Goal: Information Seeking & Learning: Learn about a topic

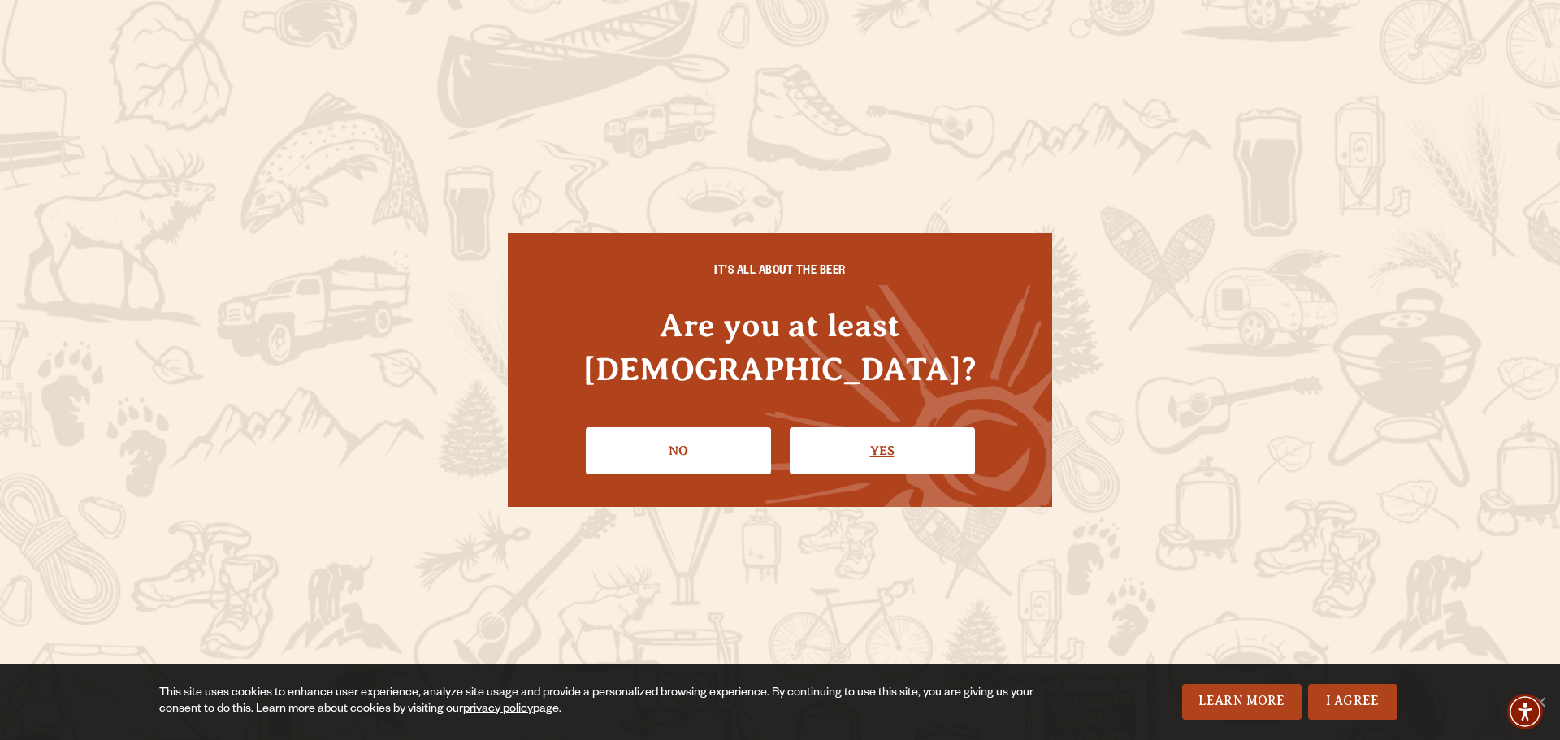
click at [837, 427] on link "Yes" at bounding box center [882, 450] width 185 height 47
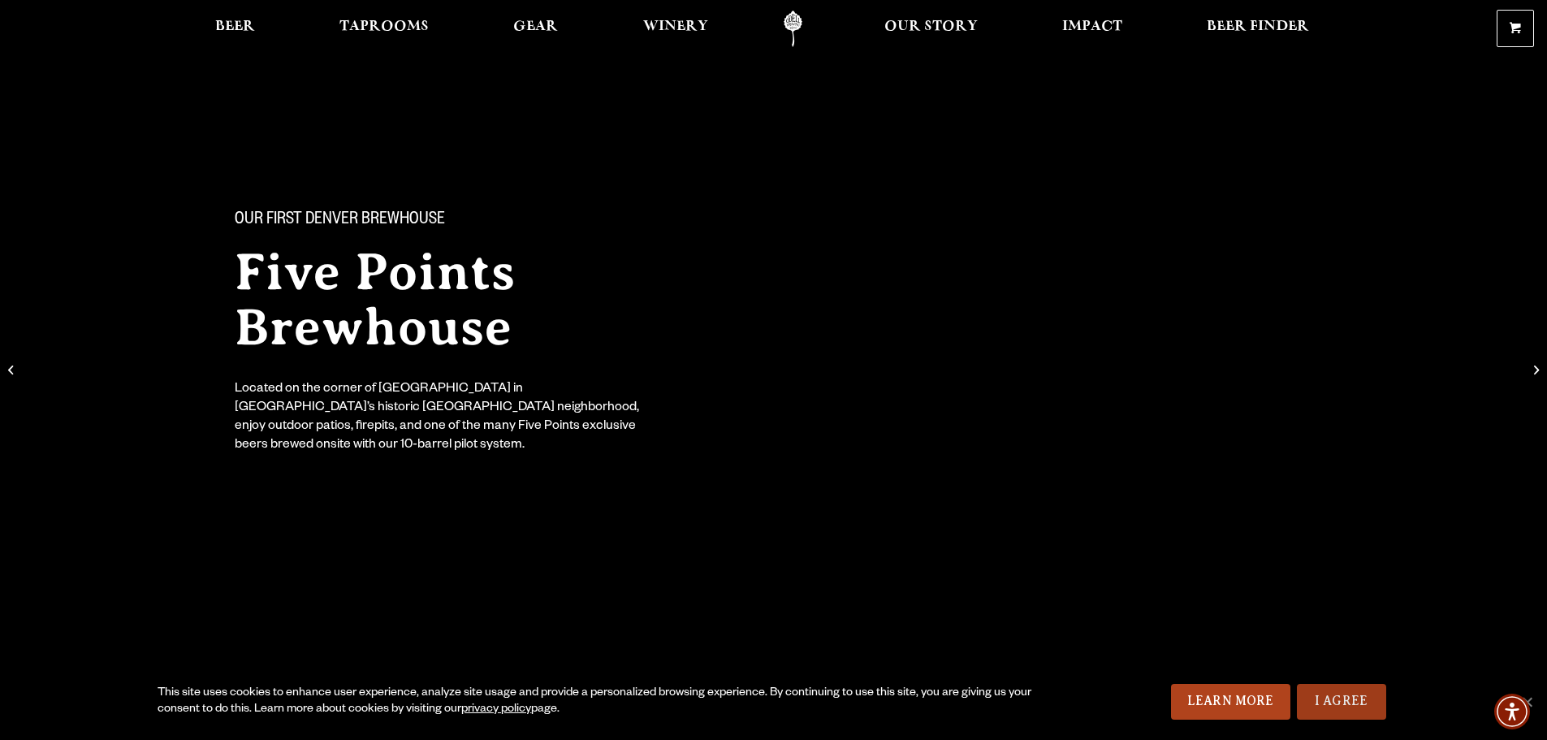
click at [1354, 698] on link "I Agree" at bounding box center [1341, 702] width 89 height 36
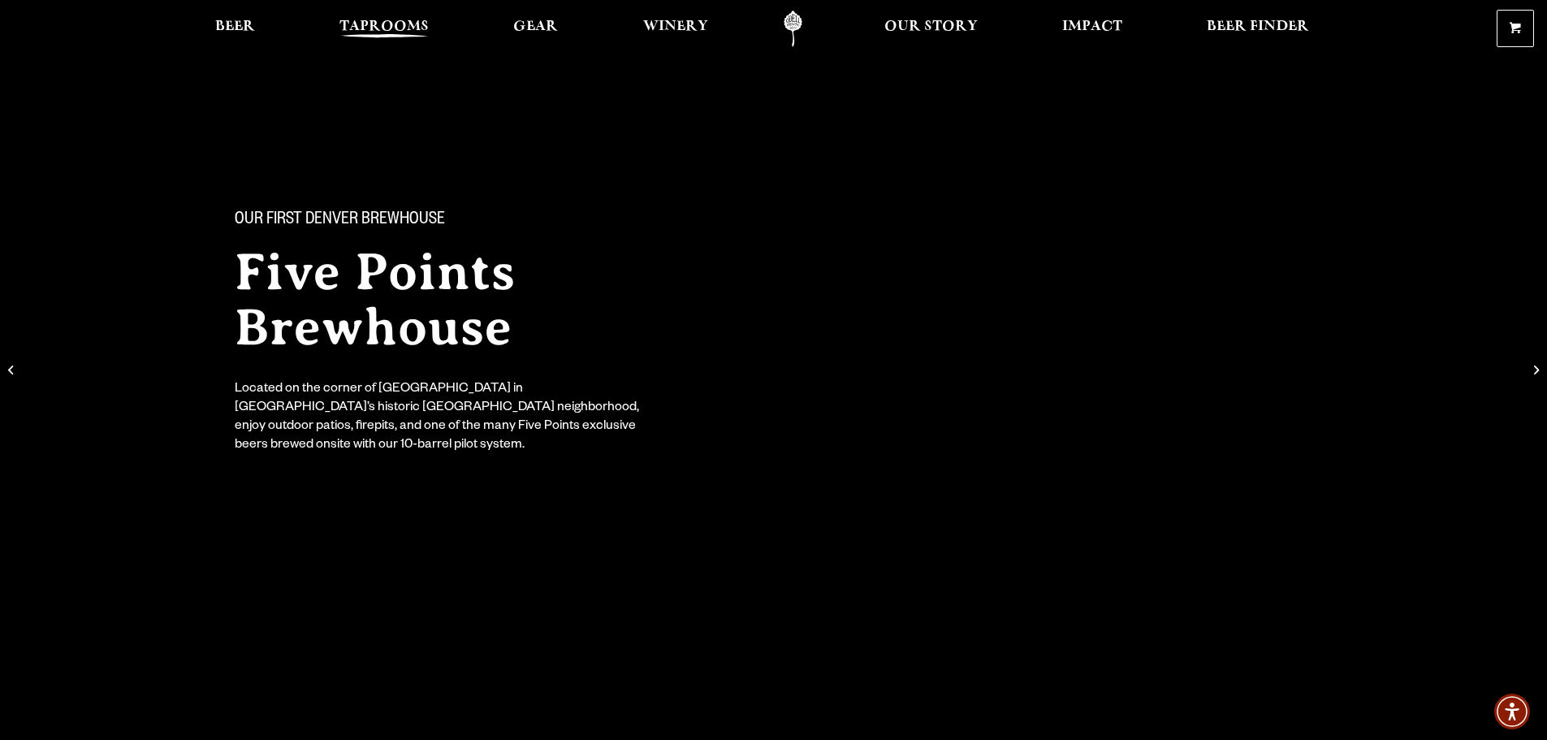
click at [417, 32] on span "Taprooms" at bounding box center [384, 26] width 89 height 13
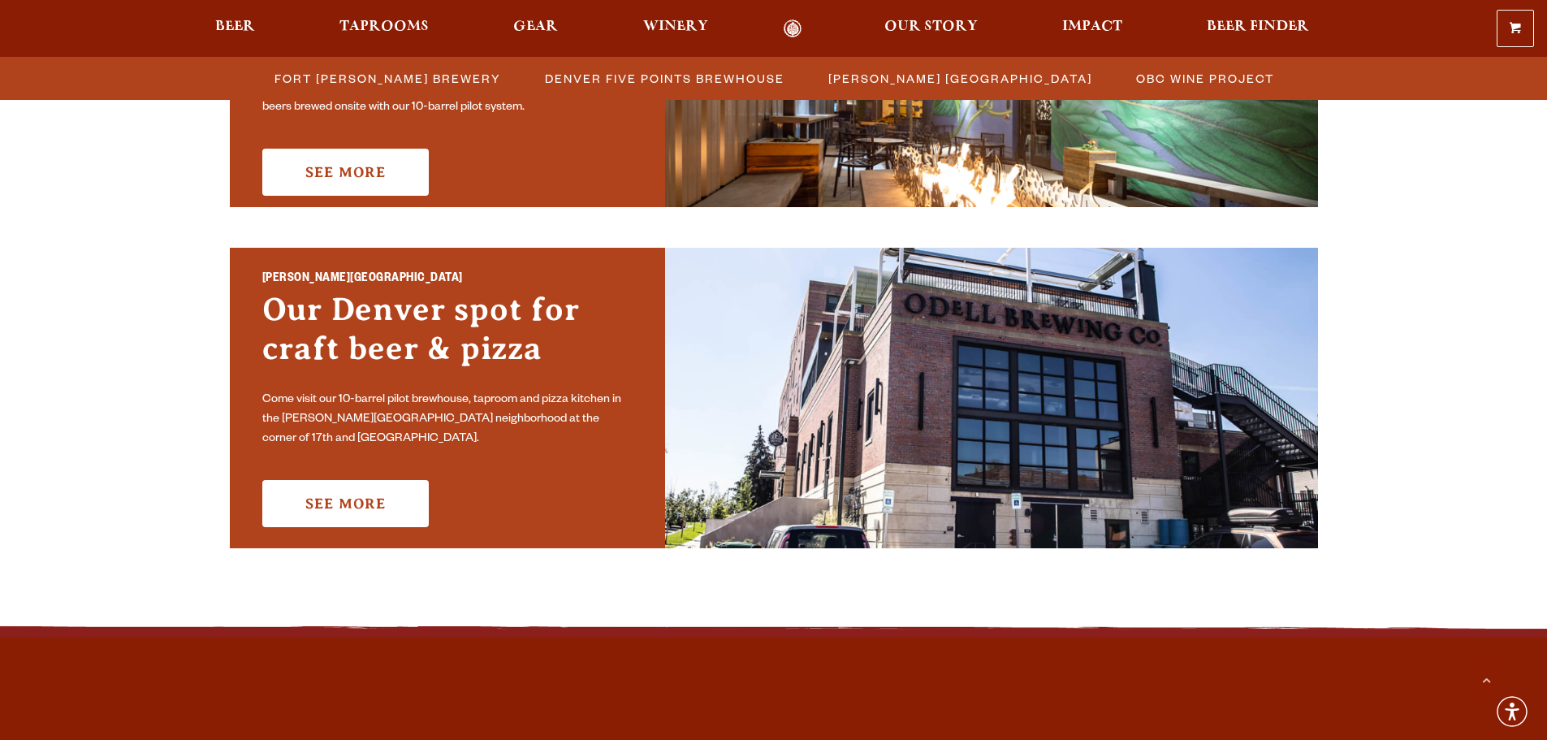
scroll to position [1056, 0]
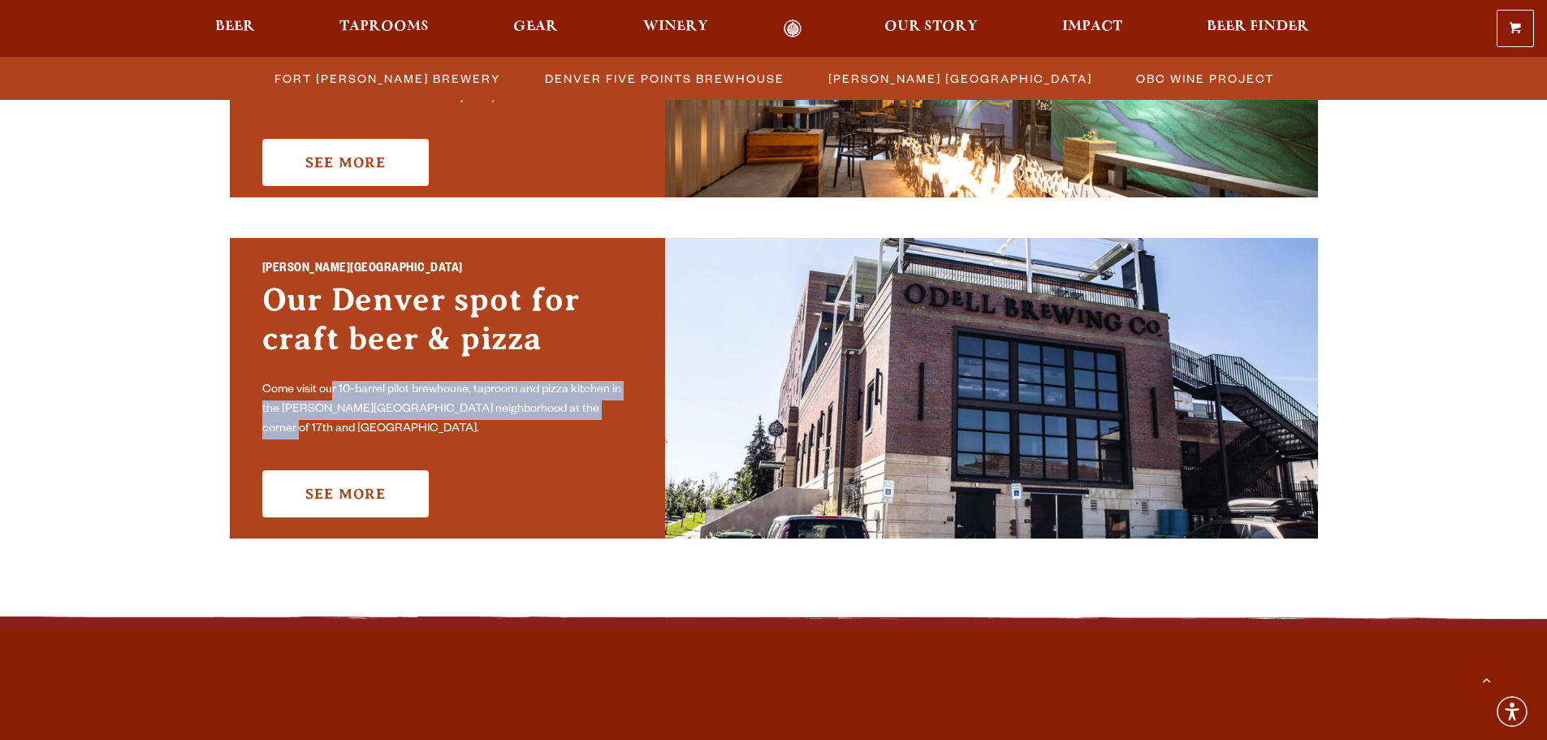
drag, startPoint x: 332, startPoint y: 394, endPoint x: 623, endPoint y: 422, distance: 292.2
click at [623, 422] on p "Come visit our 10-barrel pilot brewhouse, taproom and pizza kitchen in the Sloa…" at bounding box center [447, 410] width 370 height 58
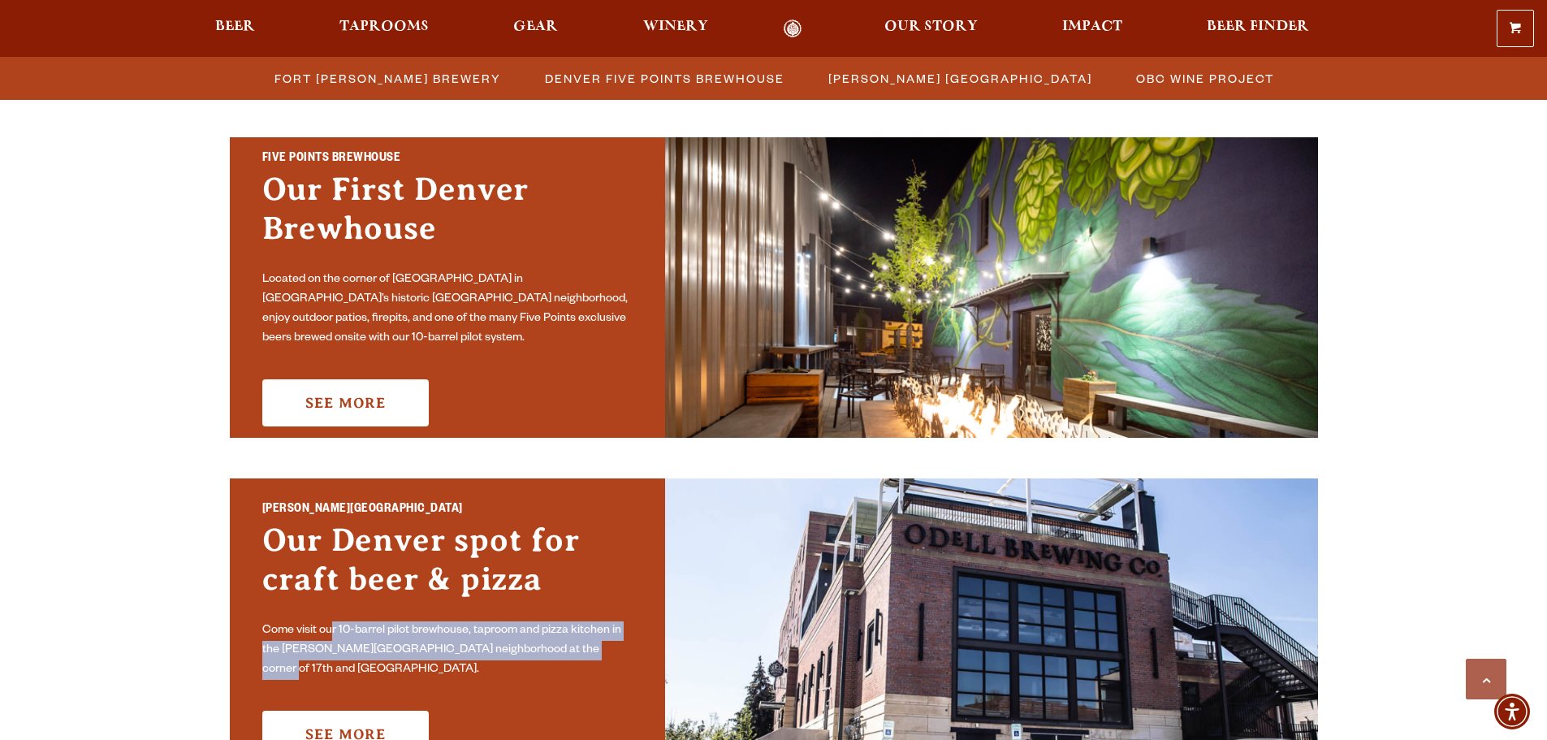
scroll to position [812, 0]
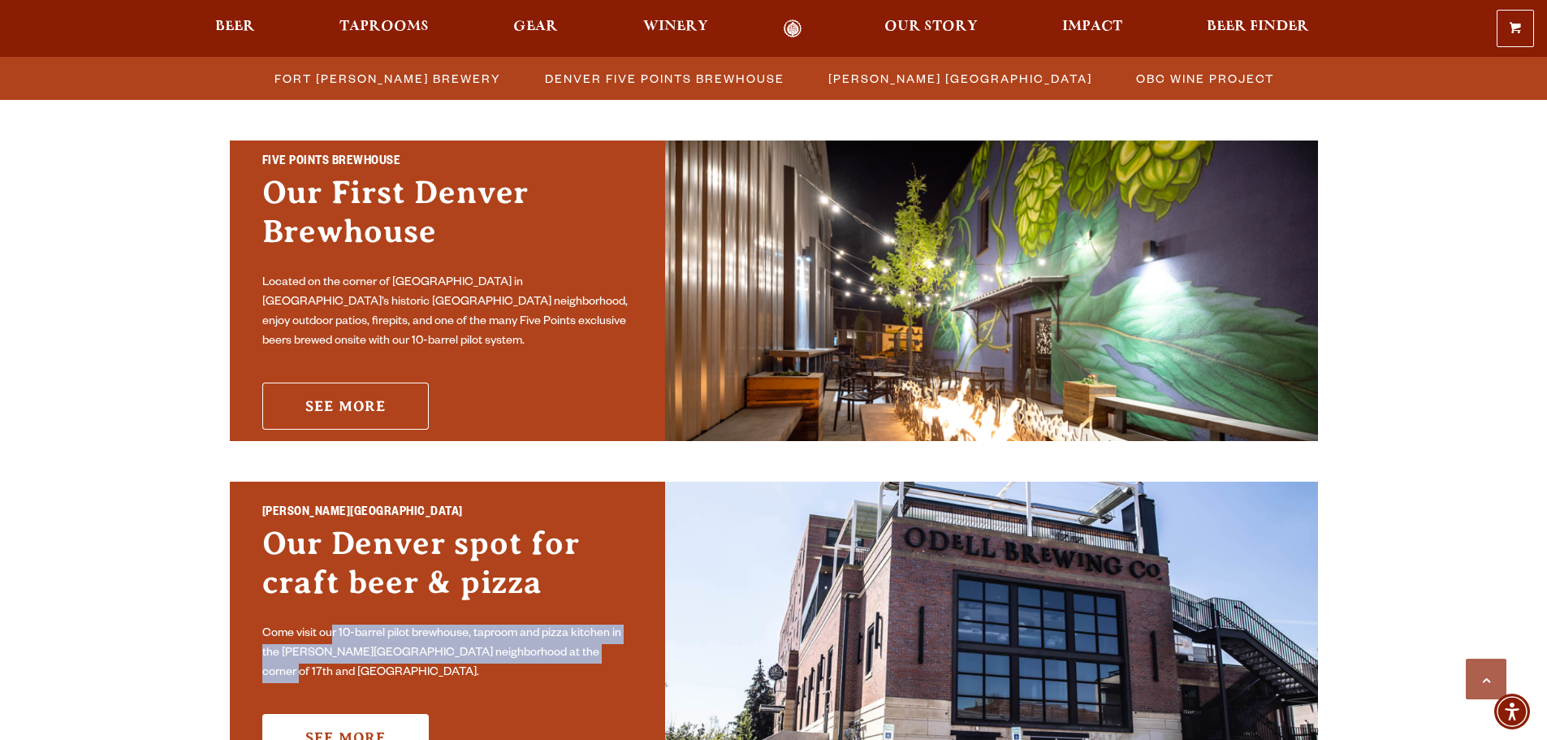
click at [387, 387] on link "See More" at bounding box center [345, 406] width 167 height 47
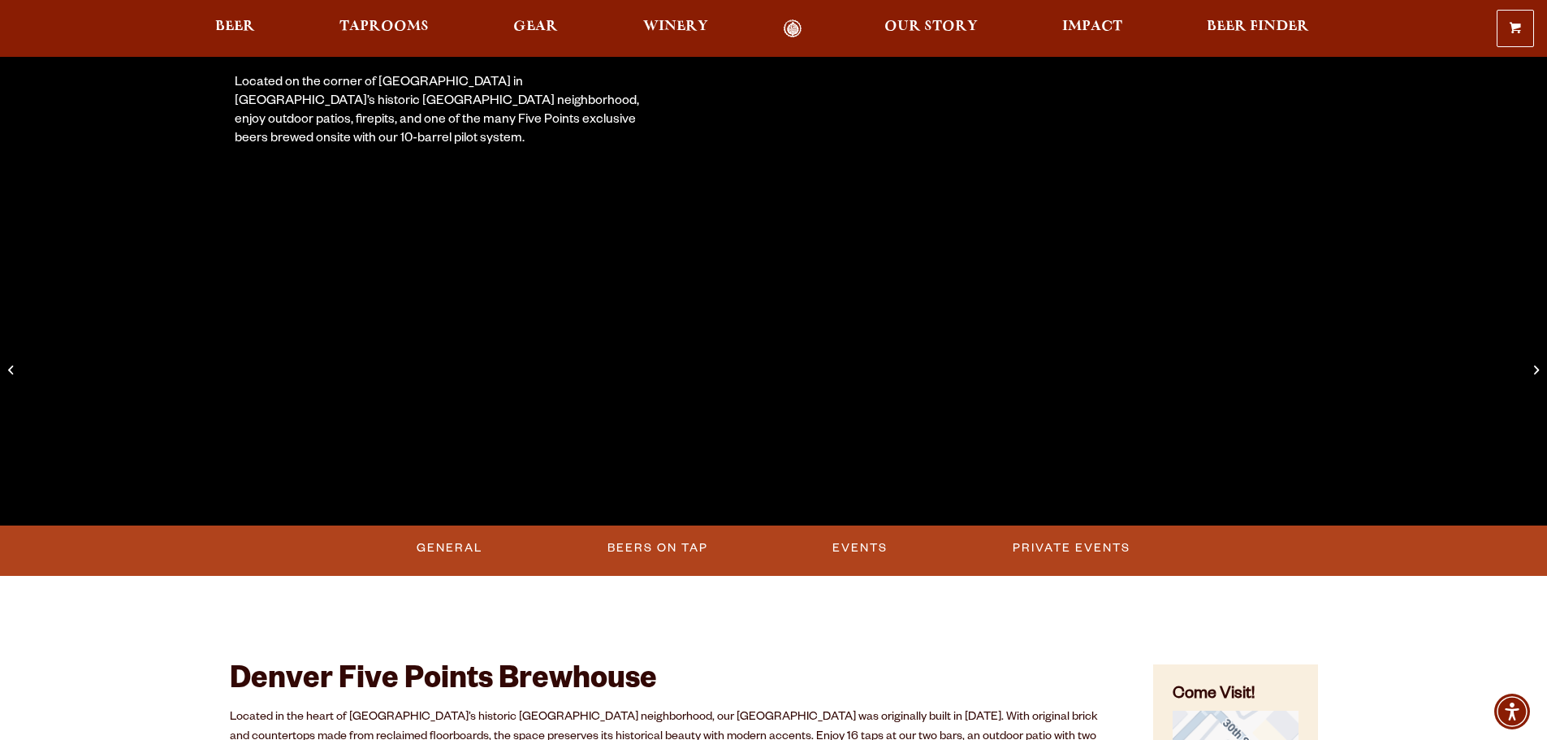
scroll to position [406, 0]
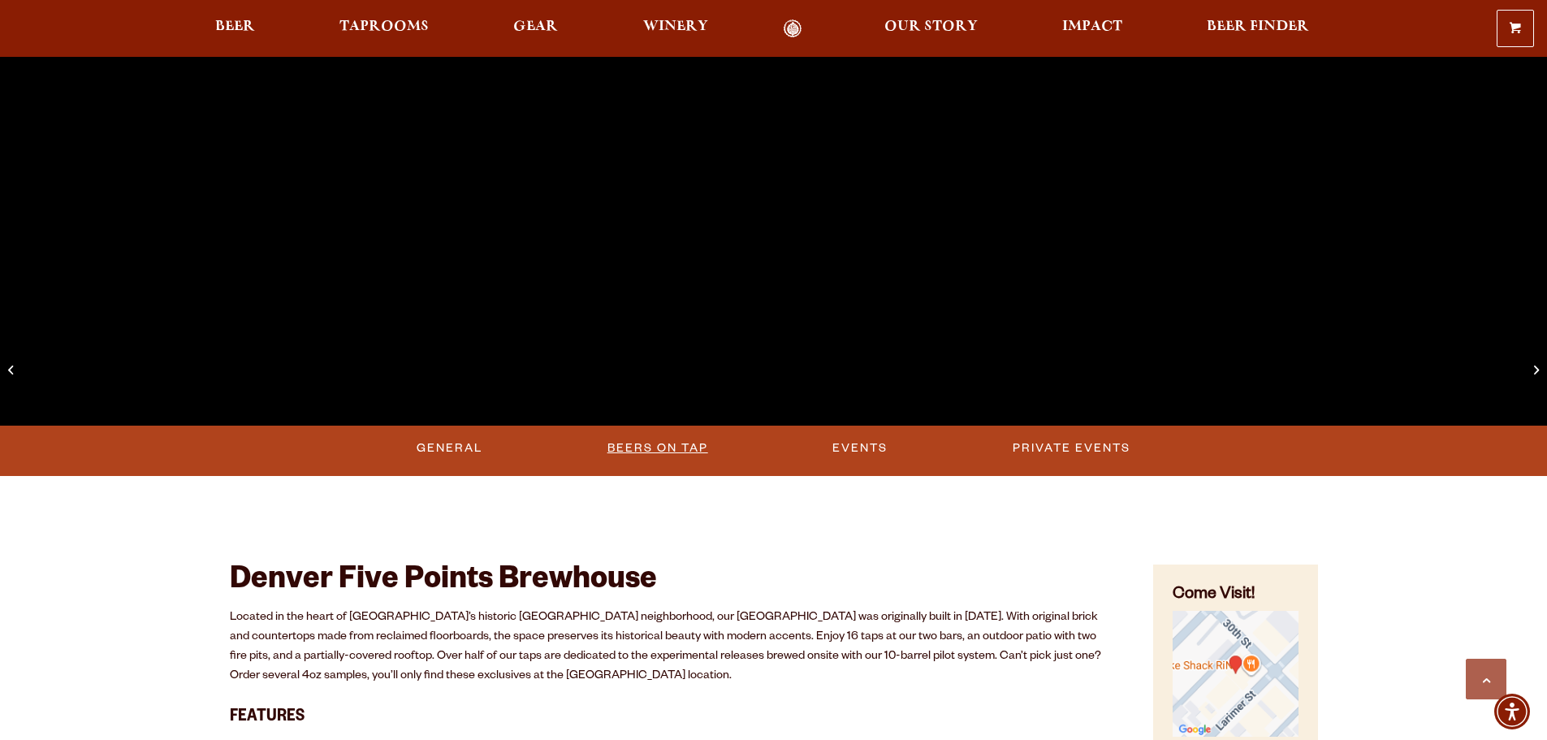
click at [651, 440] on link "Beers on Tap" at bounding box center [658, 448] width 114 height 37
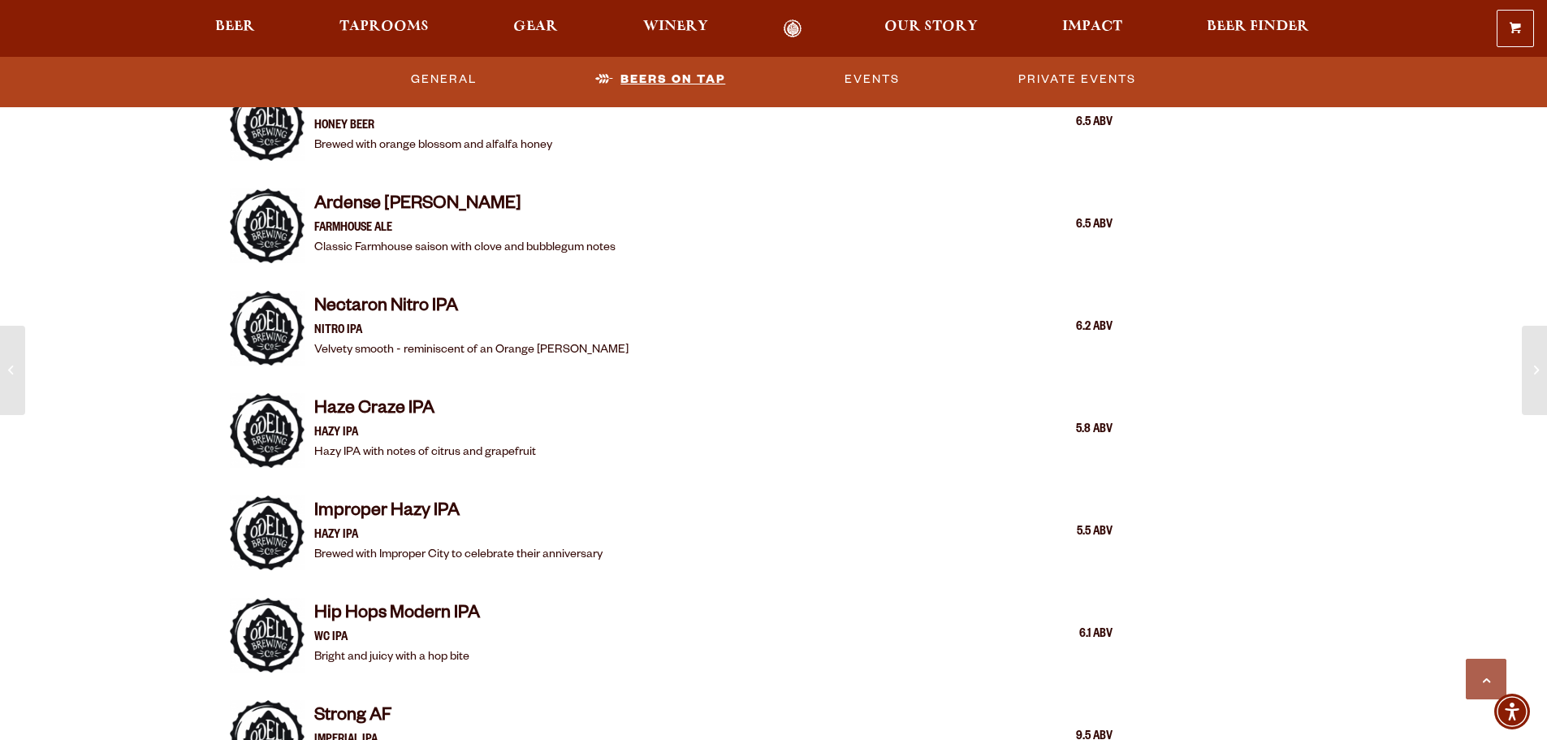
scroll to position [1652, 0]
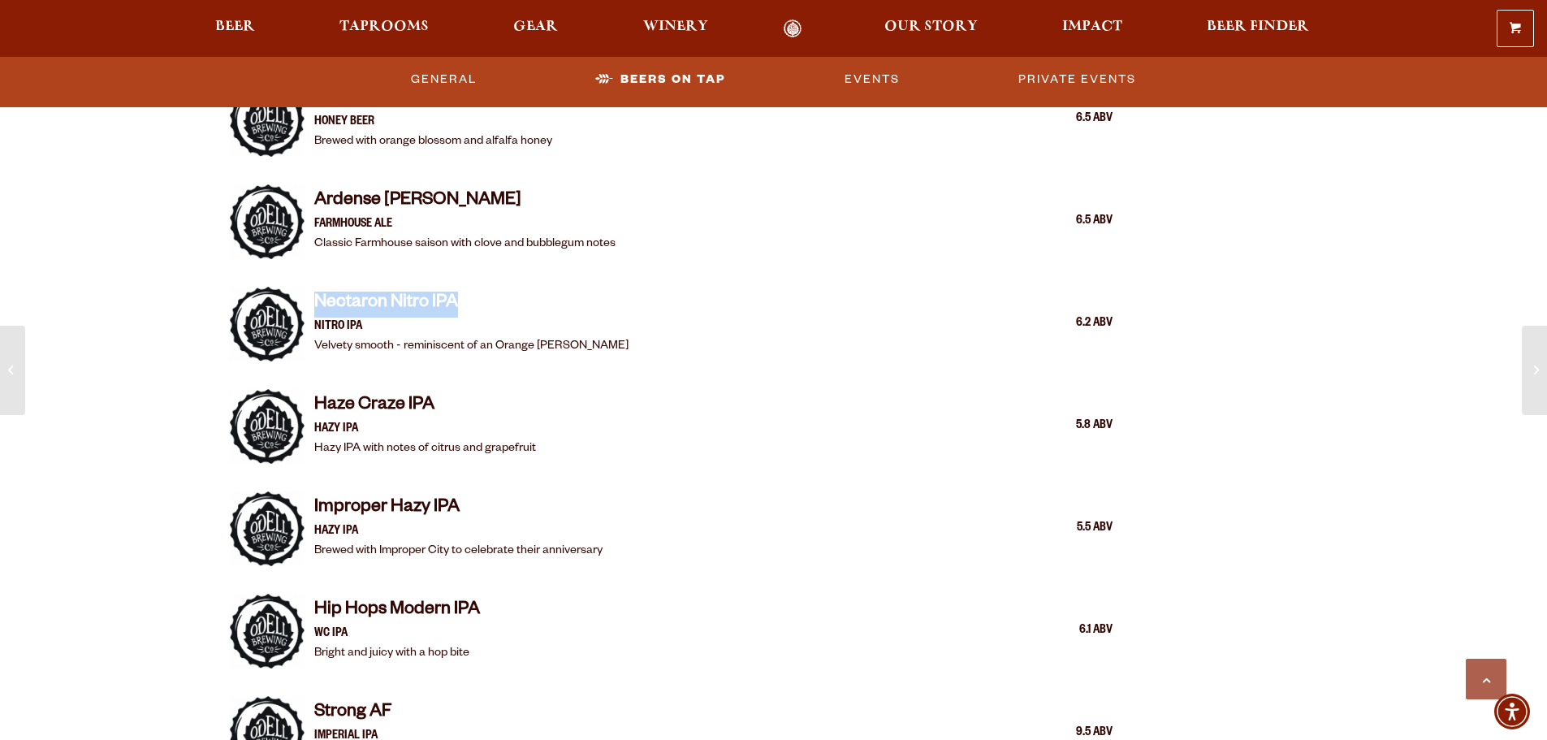
drag, startPoint x: 318, startPoint y: 297, endPoint x: 457, endPoint y: 291, distance: 139.9
click at [457, 291] on div "Nectaron Nitro IPA Nitro IPA Velvety smooth - reminiscent of an Orange [PERSON_…" at bounding box center [672, 324] width 884 height 94
drag, startPoint x: 340, startPoint y: 345, endPoint x: 563, endPoint y: 350, distance: 223.4
click at [567, 351] on div "Nectaron Nitro IPA Nitro IPA Velvety smooth - reminiscent of an Orange [PERSON_…" at bounding box center [713, 324] width 799 height 65
click at [529, 337] on p "Velvety smooth - reminiscent of an Orange [PERSON_NAME]" at bounding box center [471, 346] width 314 height 19
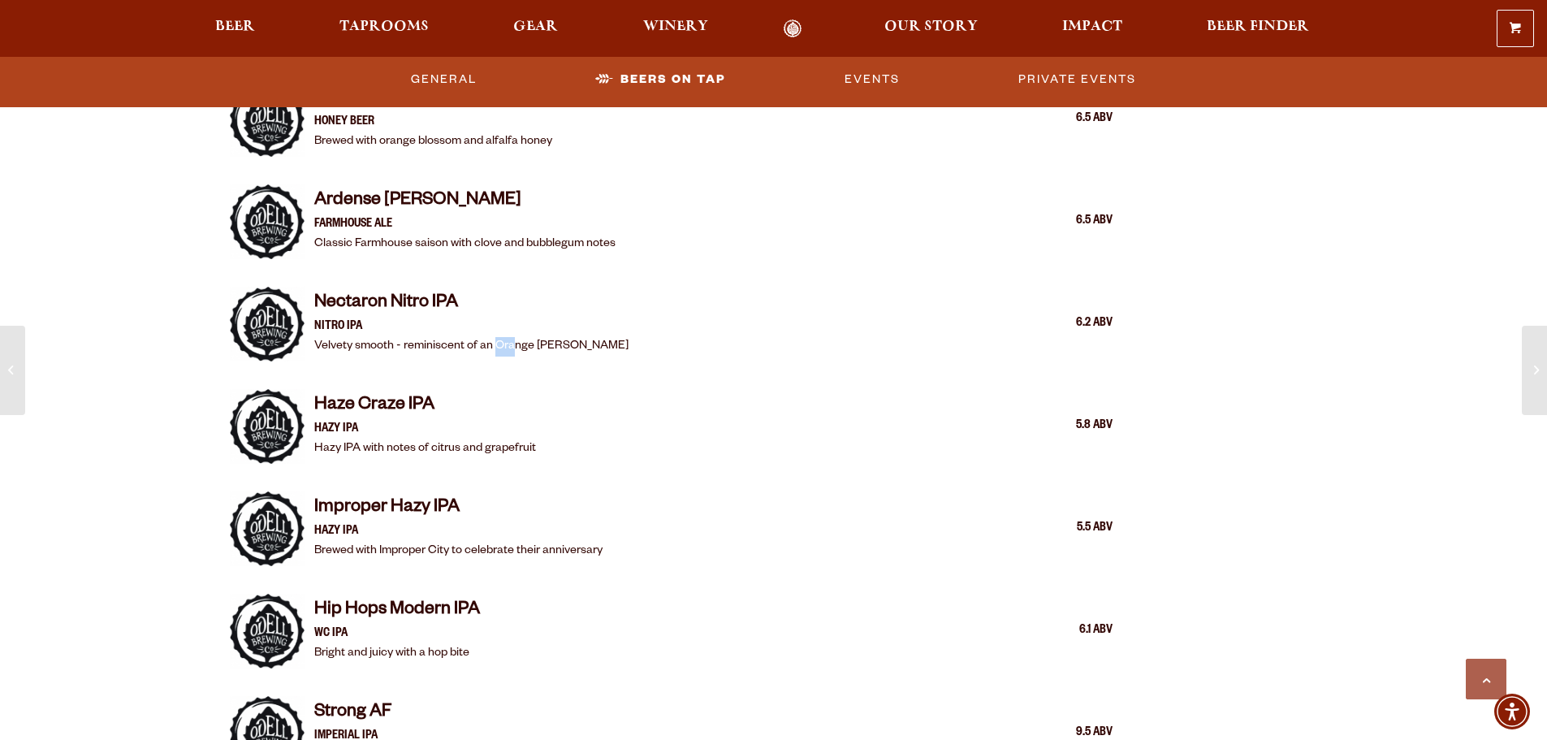
drag, startPoint x: 502, startPoint y: 346, endPoint x: 515, endPoint y: 348, distance: 13.2
click at [515, 348] on p "Velvety smooth - reminiscent of an Orange Julius" at bounding box center [471, 346] width 314 height 19
drag, startPoint x: 322, startPoint y: 301, endPoint x: 474, endPoint y: 292, distance: 152.9
click at [474, 292] on h4 "Nectaron Nitro IPA" at bounding box center [471, 305] width 314 height 26
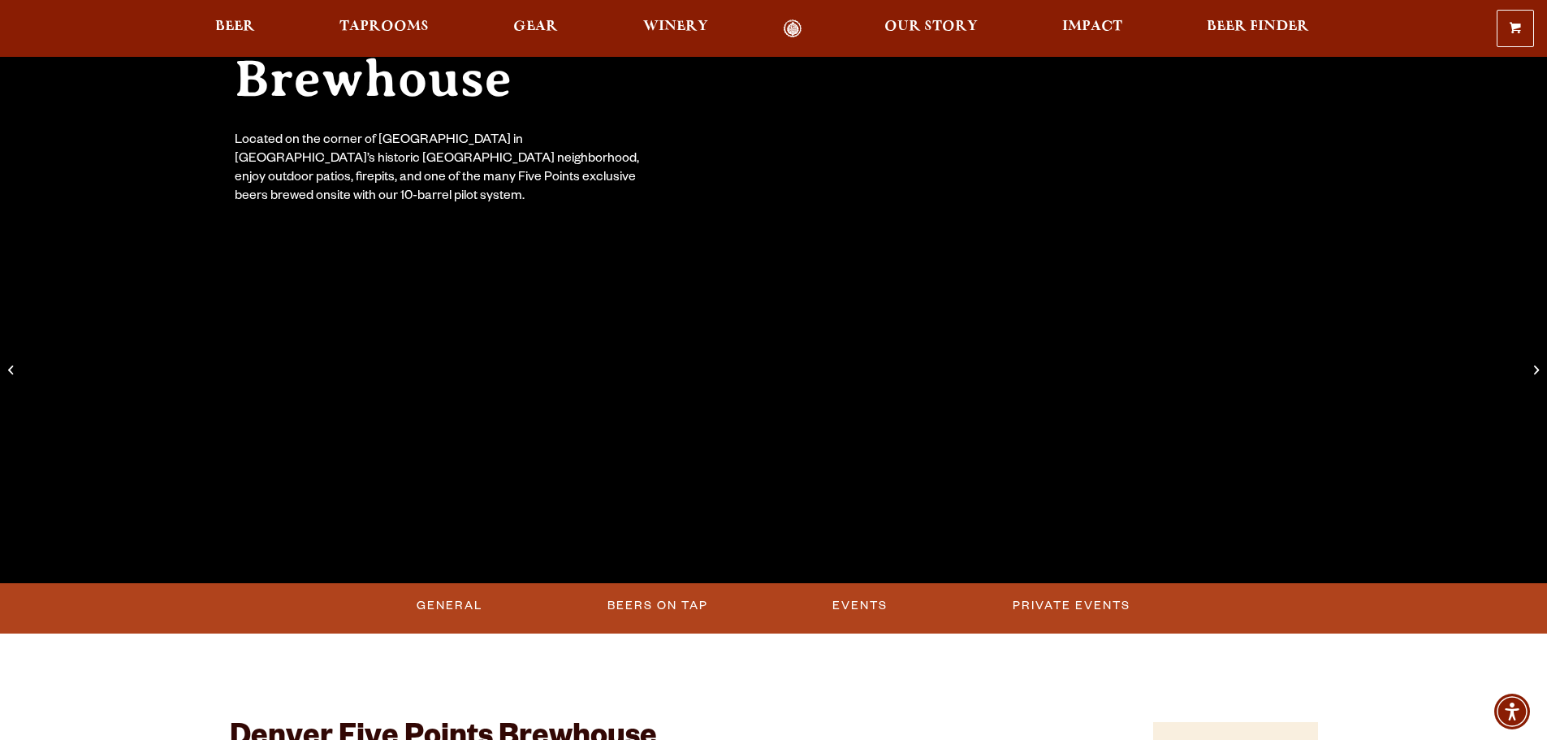
scroll to position [244, 0]
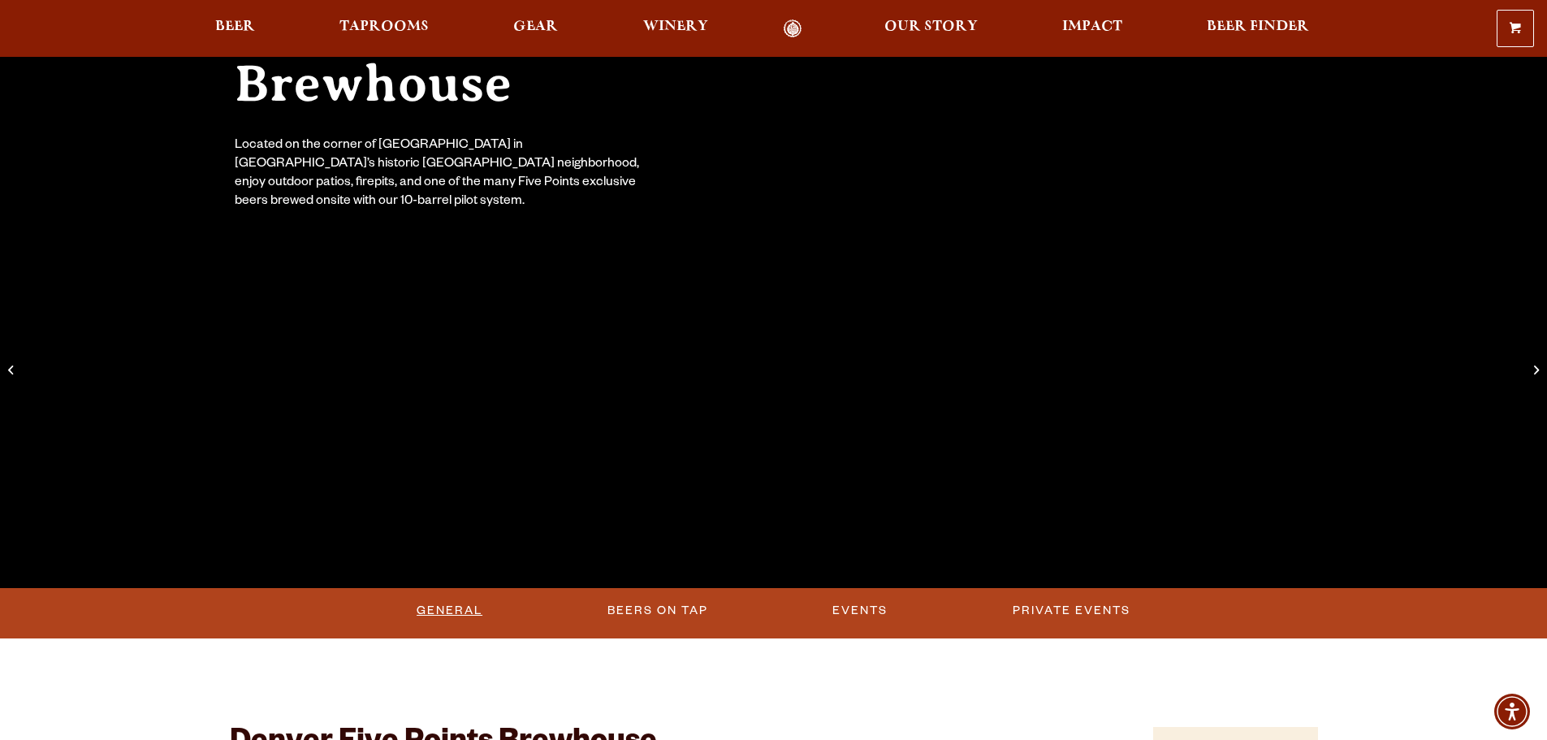
click at [450, 606] on link "General" at bounding box center [449, 610] width 79 height 37
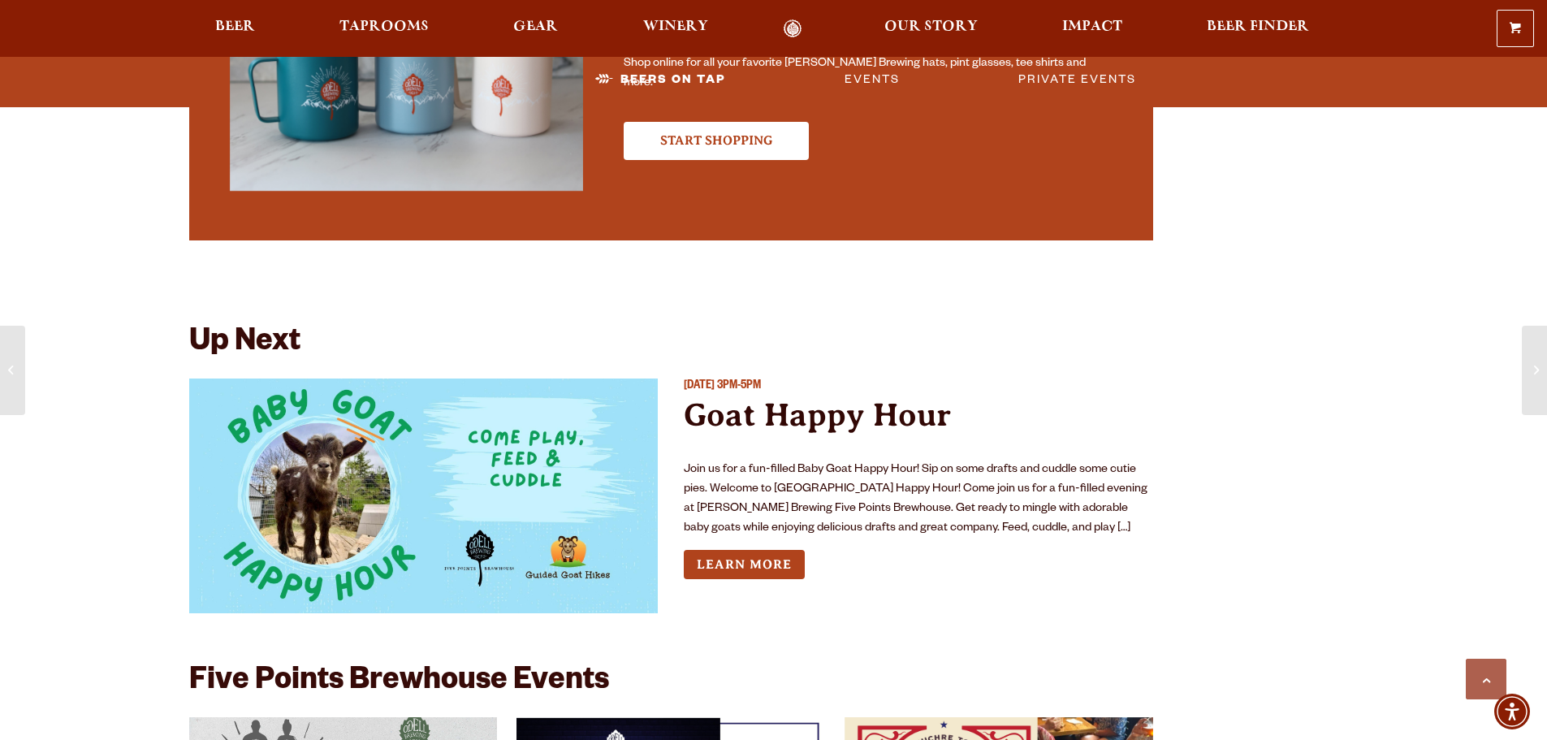
scroll to position [4158, 0]
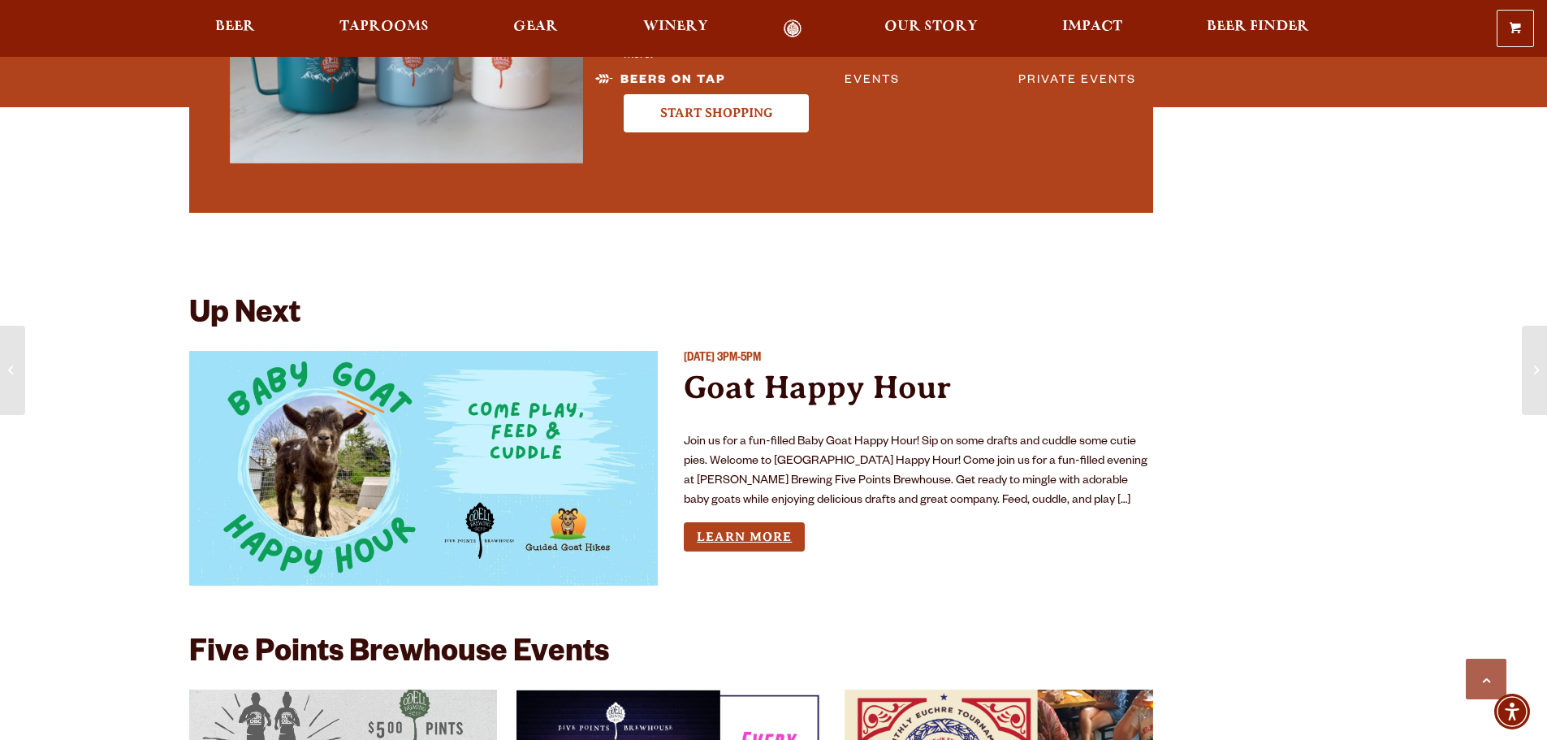
click at [727, 537] on link "Learn More" at bounding box center [744, 537] width 121 height 30
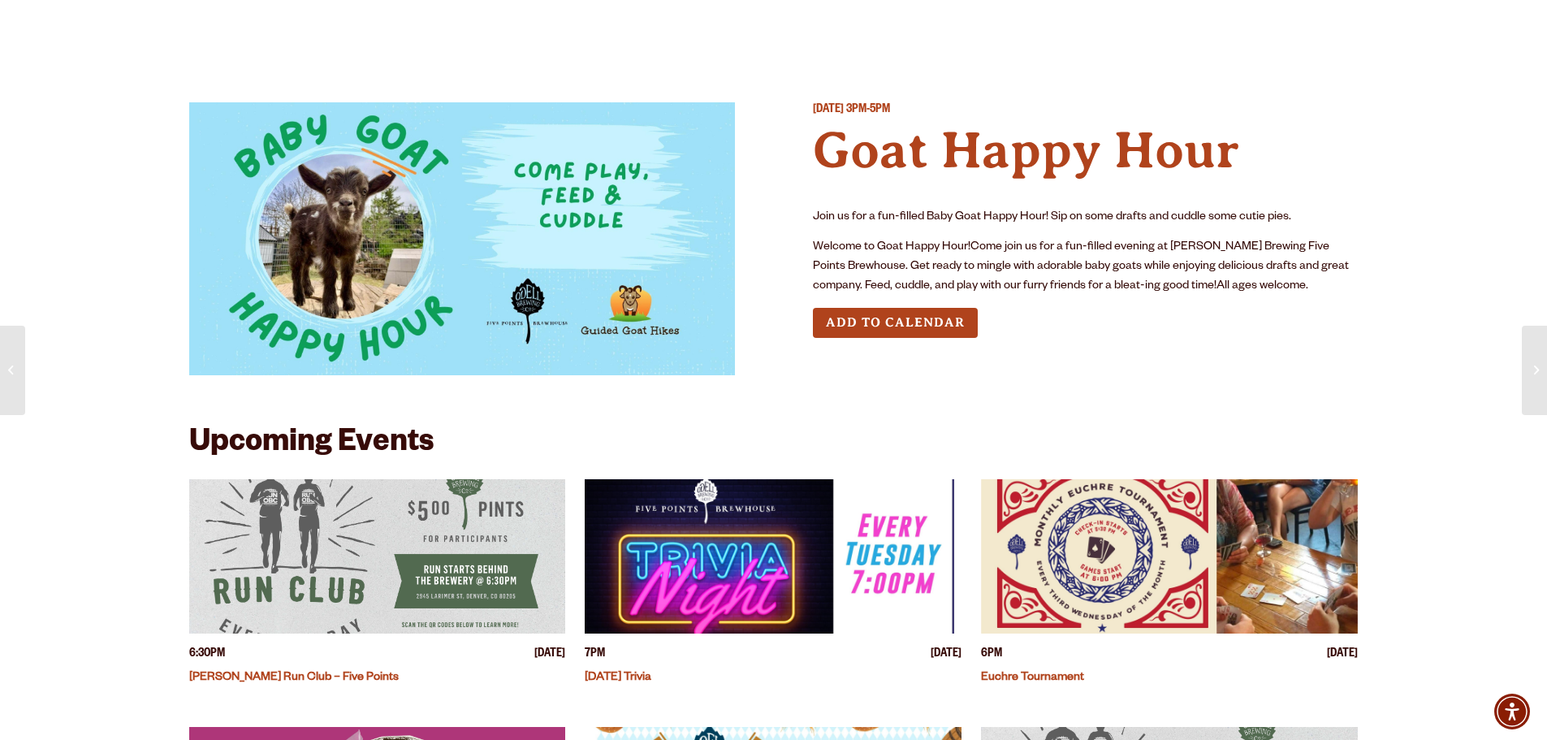
click at [881, 328] on button "Add to Calendar" at bounding box center [895, 323] width 165 height 30
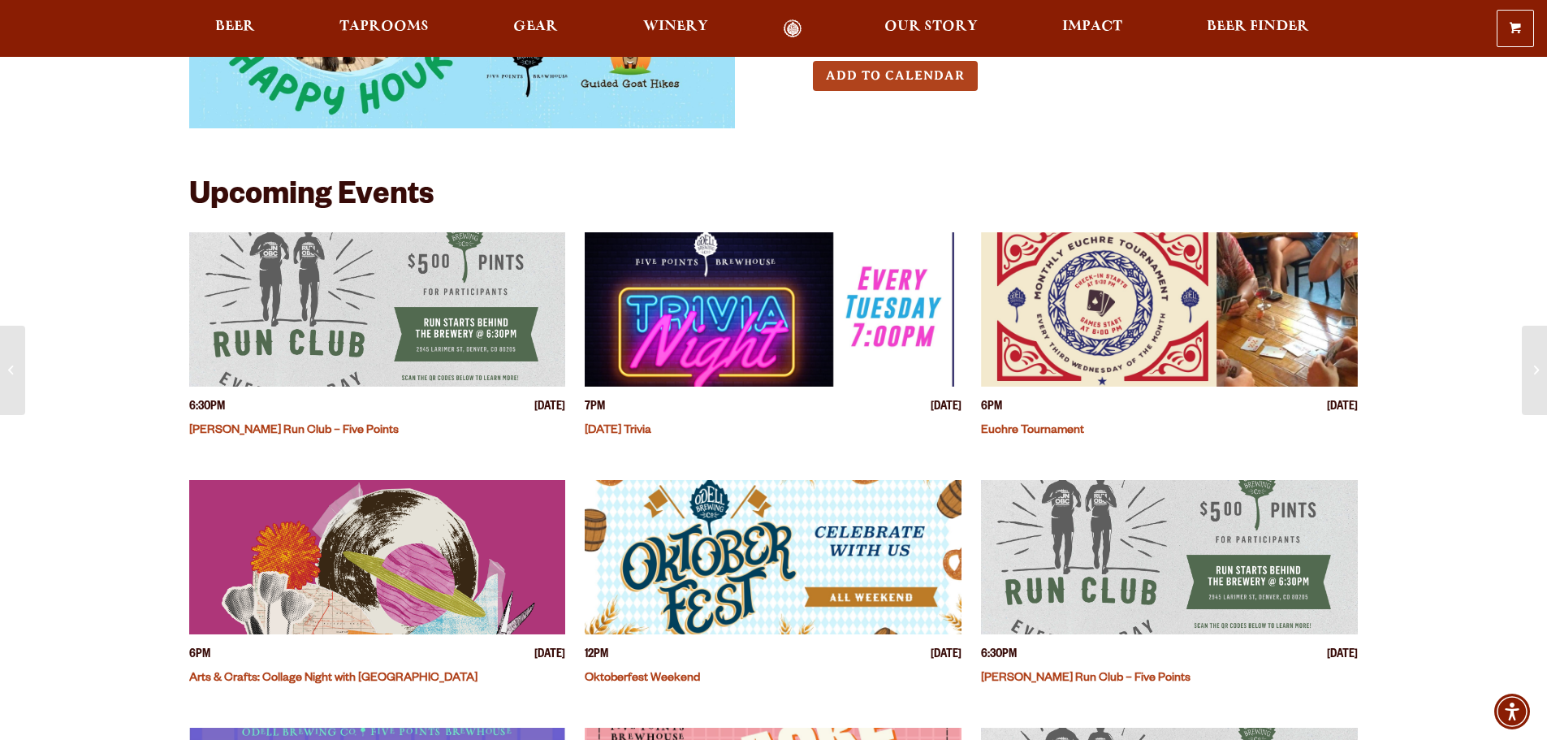
scroll to position [244, 0]
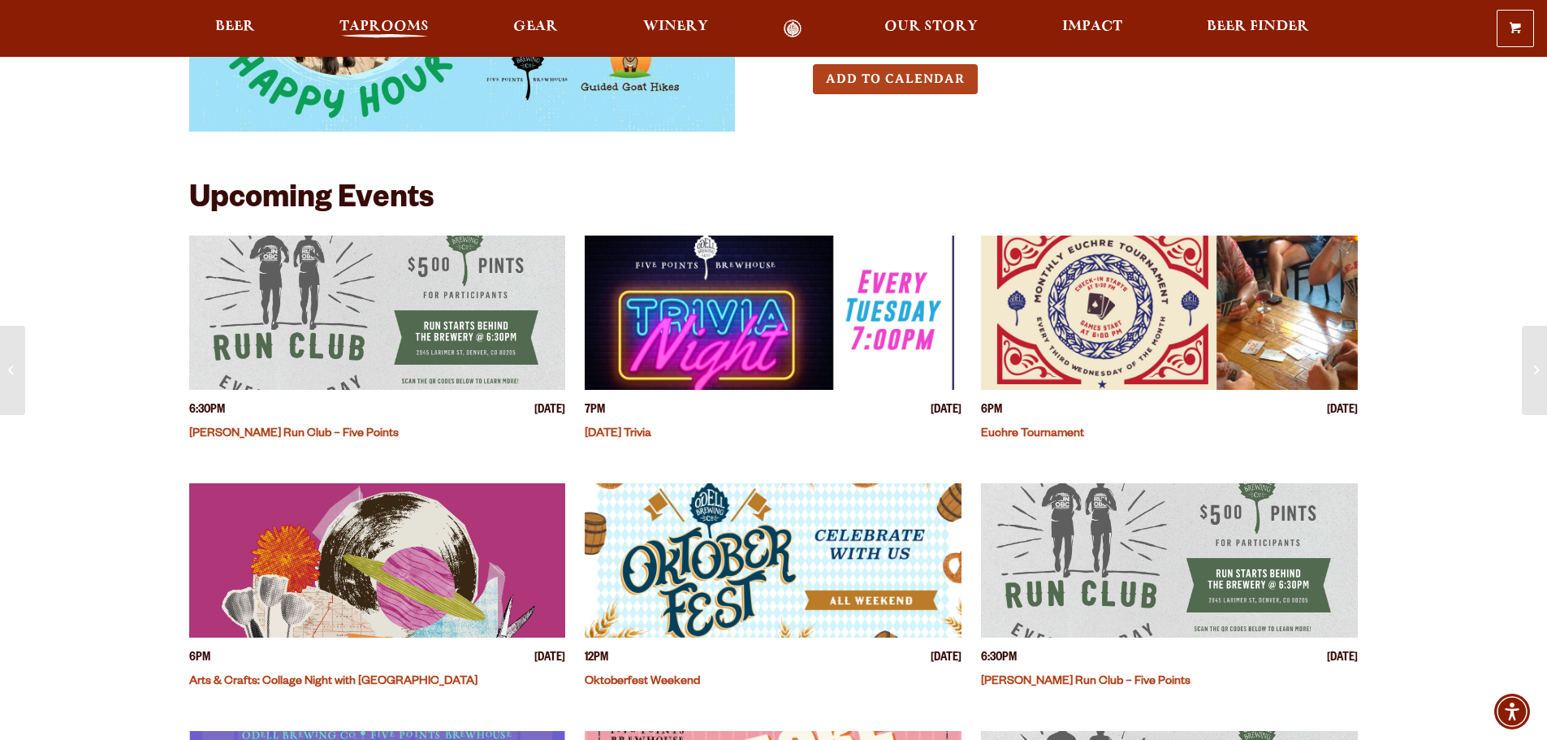
click at [369, 26] on span "Taprooms" at bounding box center [384, 26] width 89 height 13
